Goal: Navigation & Orientation: Go to known website

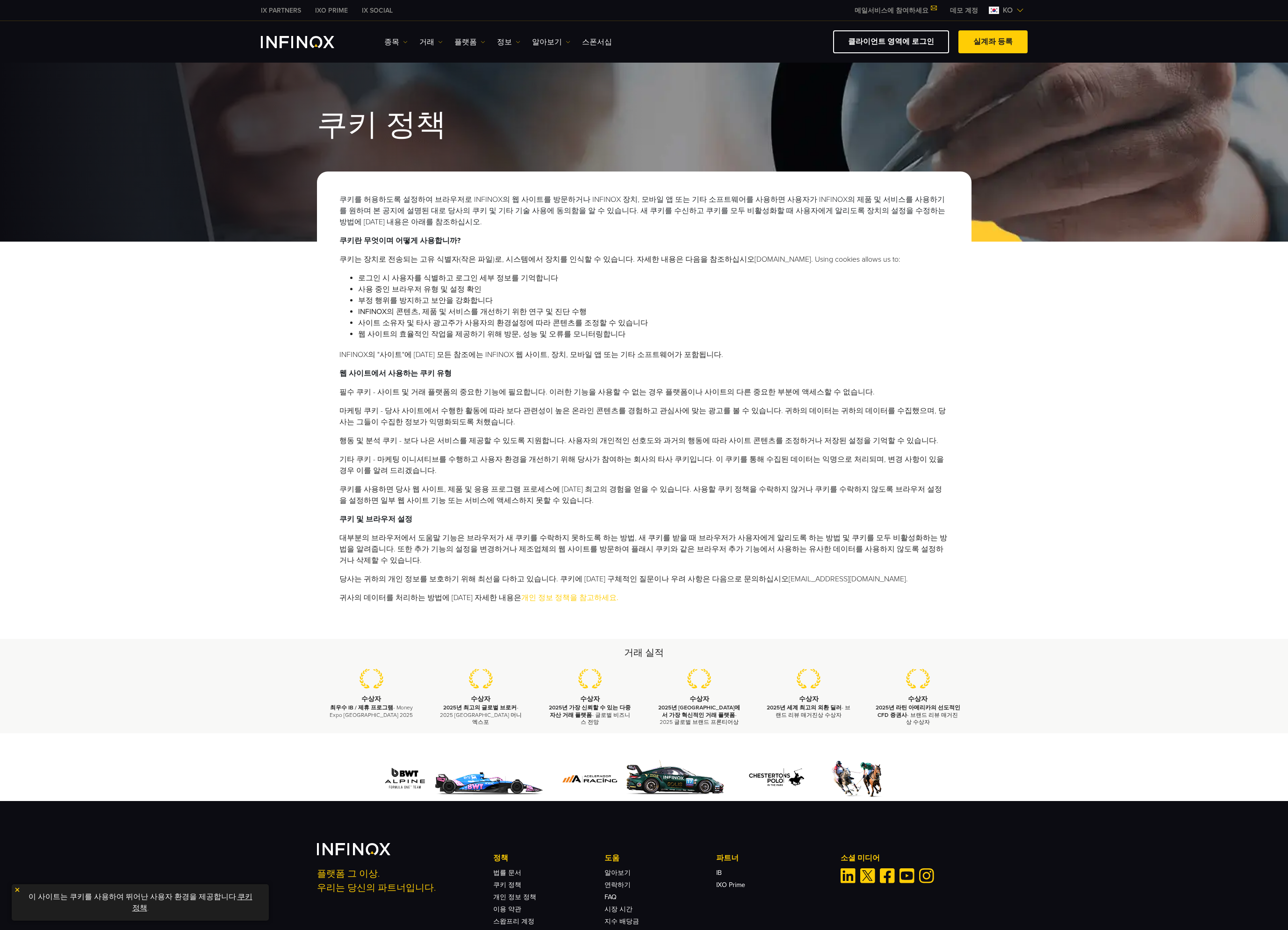
click at [17, 893] on p "이 사이트는 쿠키를 사용하여 뛰어난 사용자 환경을 제공합니다. 쿠키 정책 ." at bounding box center [140, 903] width 248 height 27
click at [18, 888] on img at bounding box center [17, 890] width 7 height 7
click at [913, 48] on link "클라이언트 영역에 로그인" at bounding box center [891, 41] width 116 height 23
